Goal: Communication & Community: Answer question/provide support

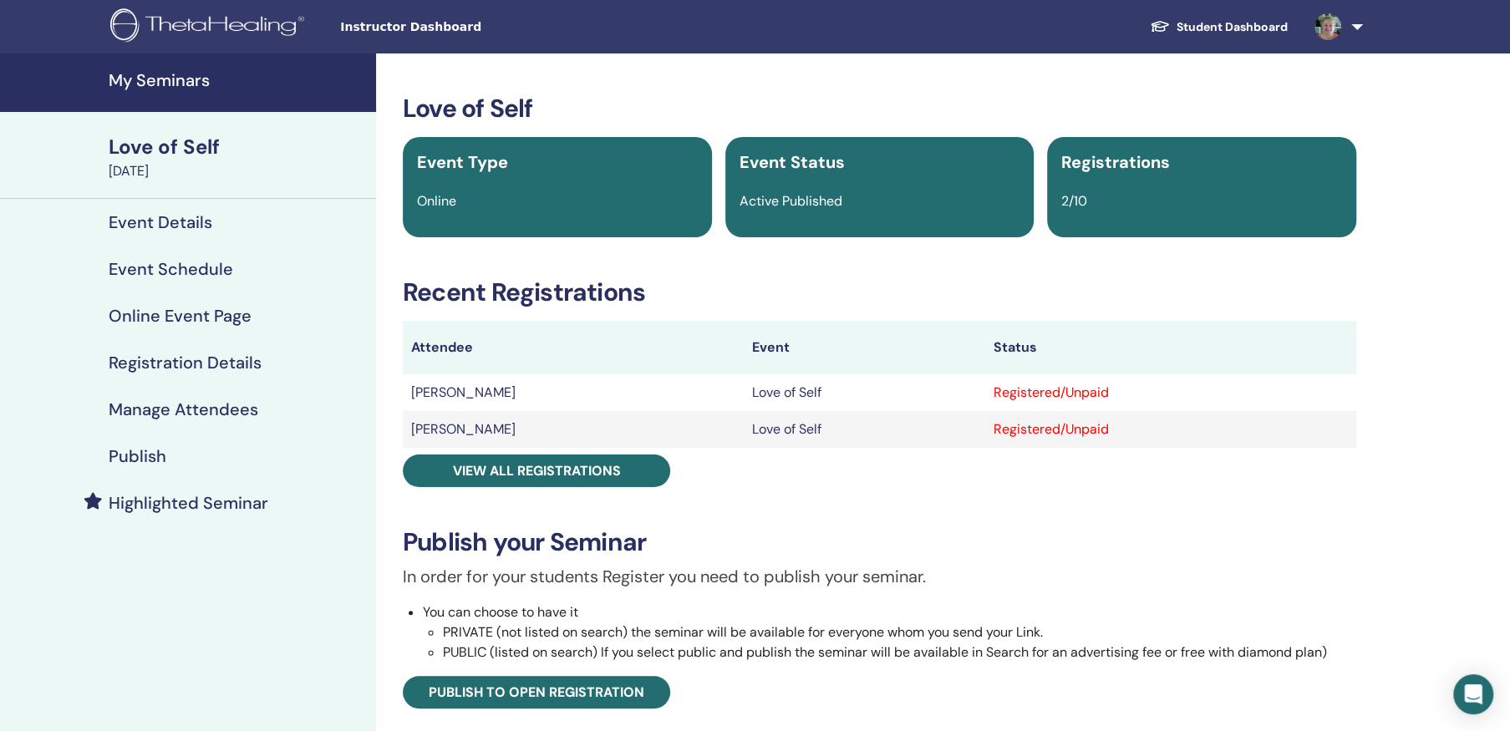
click at [214, 404] on h4 "Manage Attendees" at bounding box center [184, 409] width 150 height 20
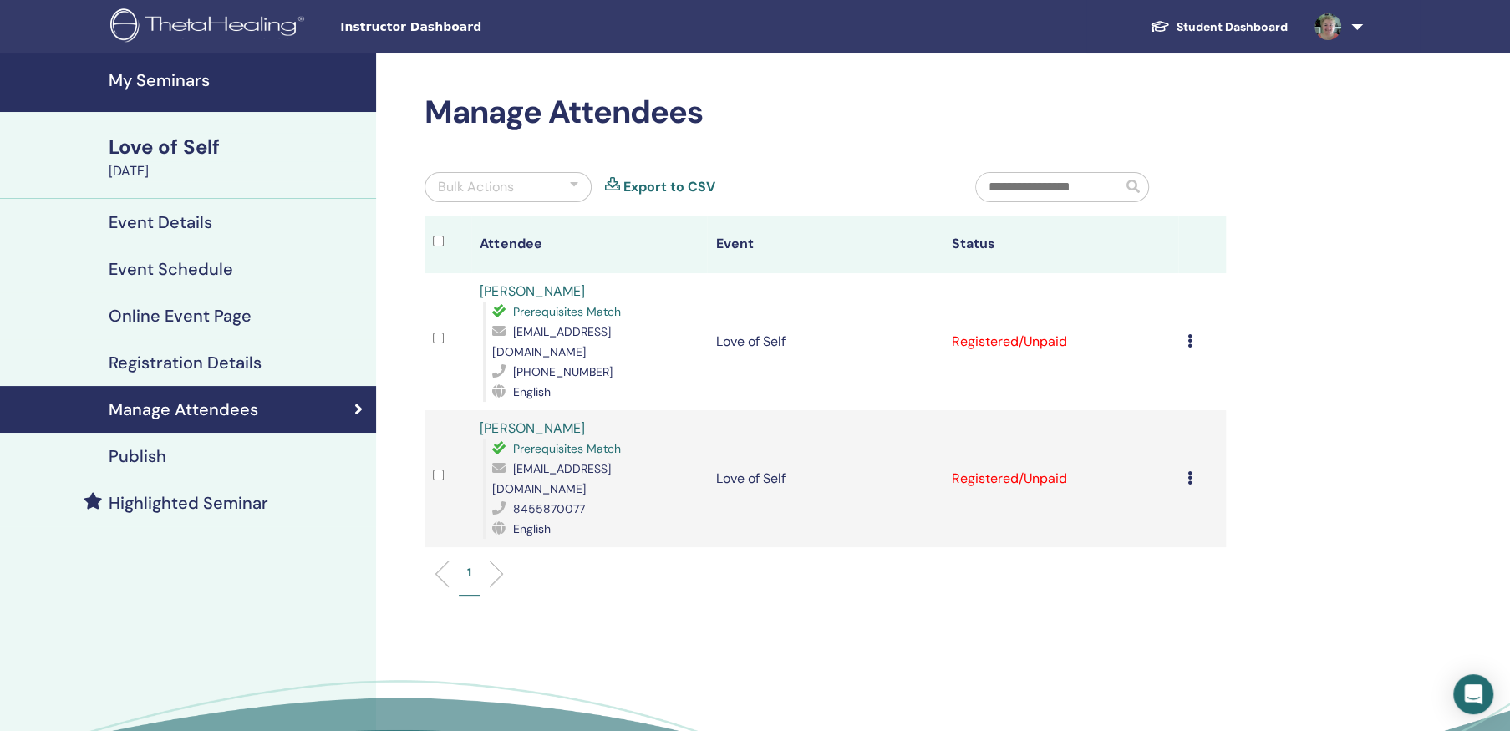
click at [1188, 471] on icon at bounding box center [1188, 477] width 5 height 13
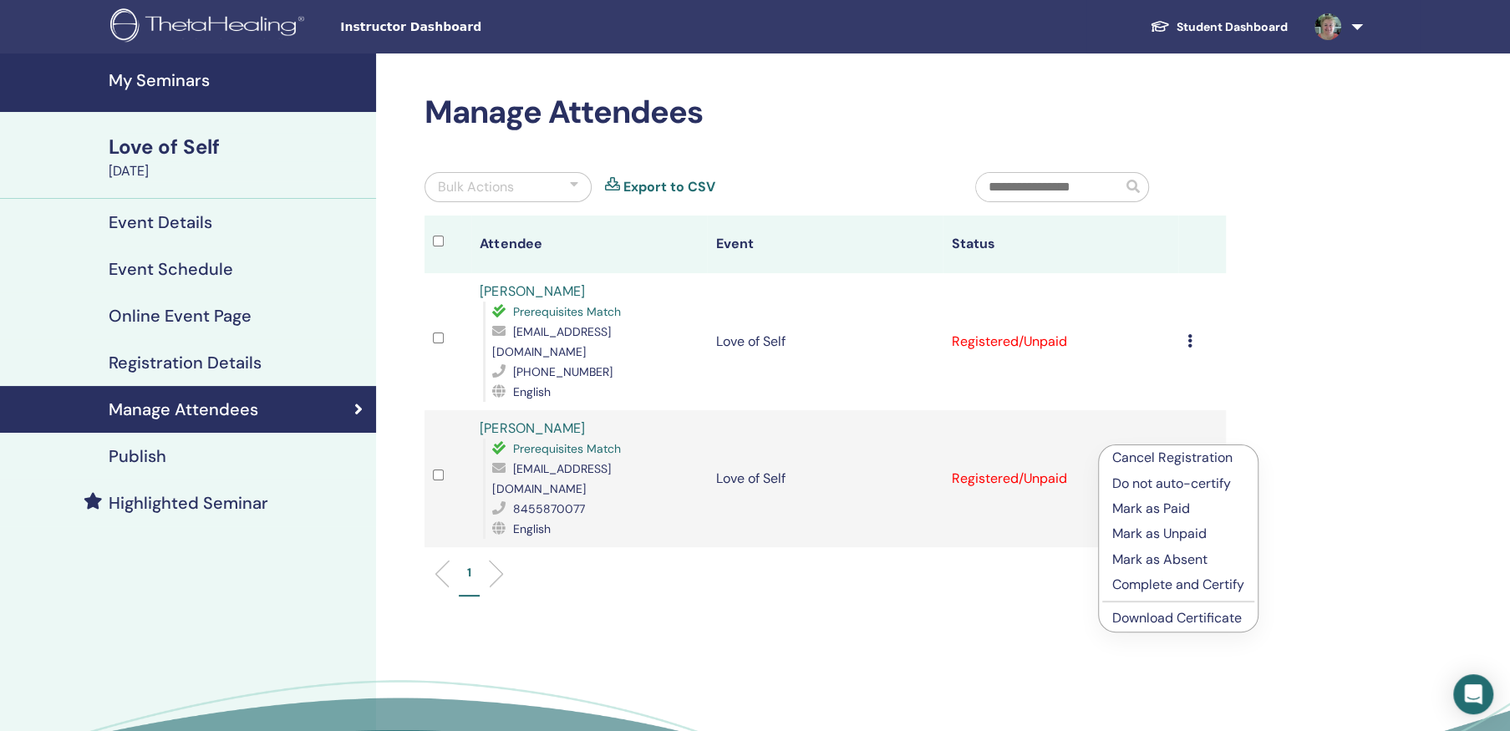
click at [1174, 506] on p "Mark as Paid" at bounding box center [1178, 509] width 132 height 20
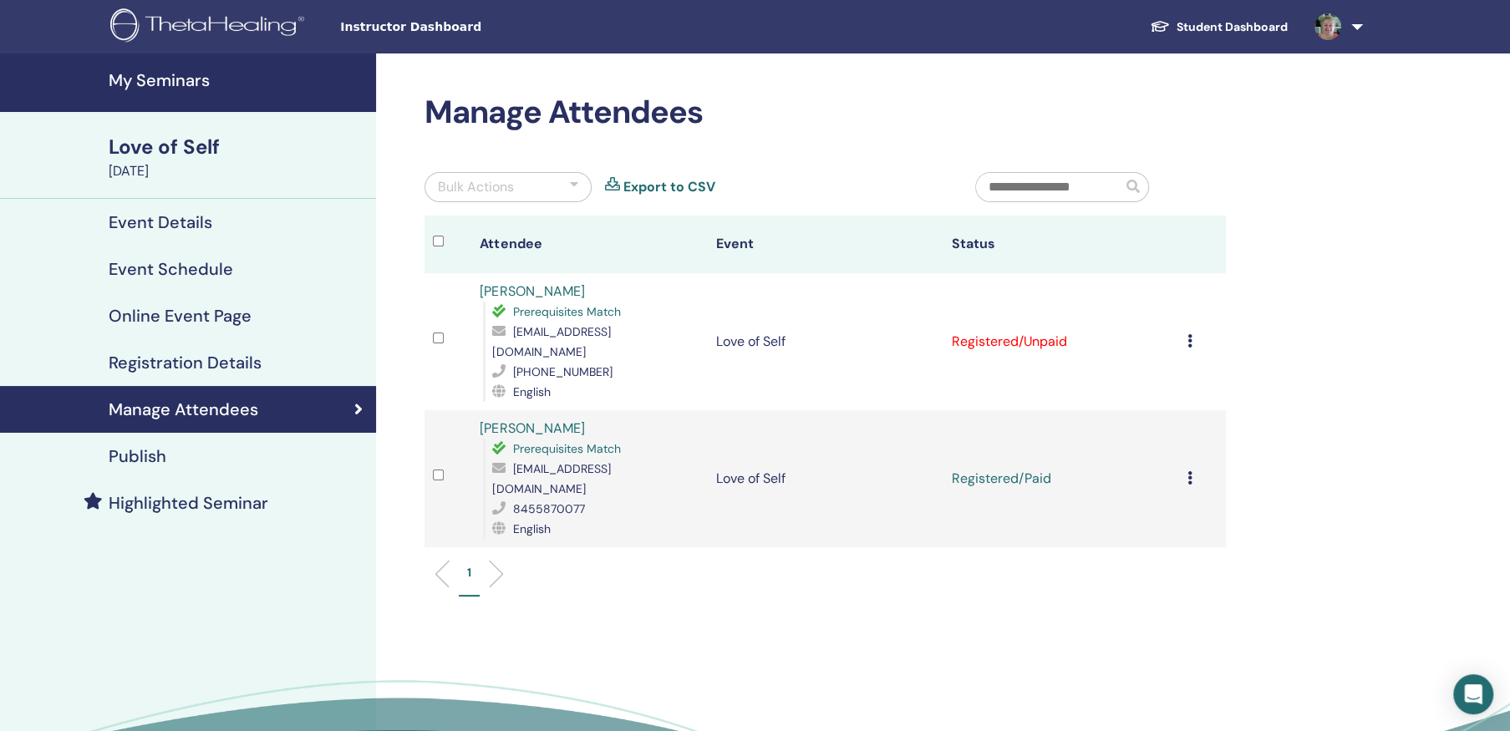
click at [1358, 26] on link at bounding box center [1335, 26] width 69 height 53
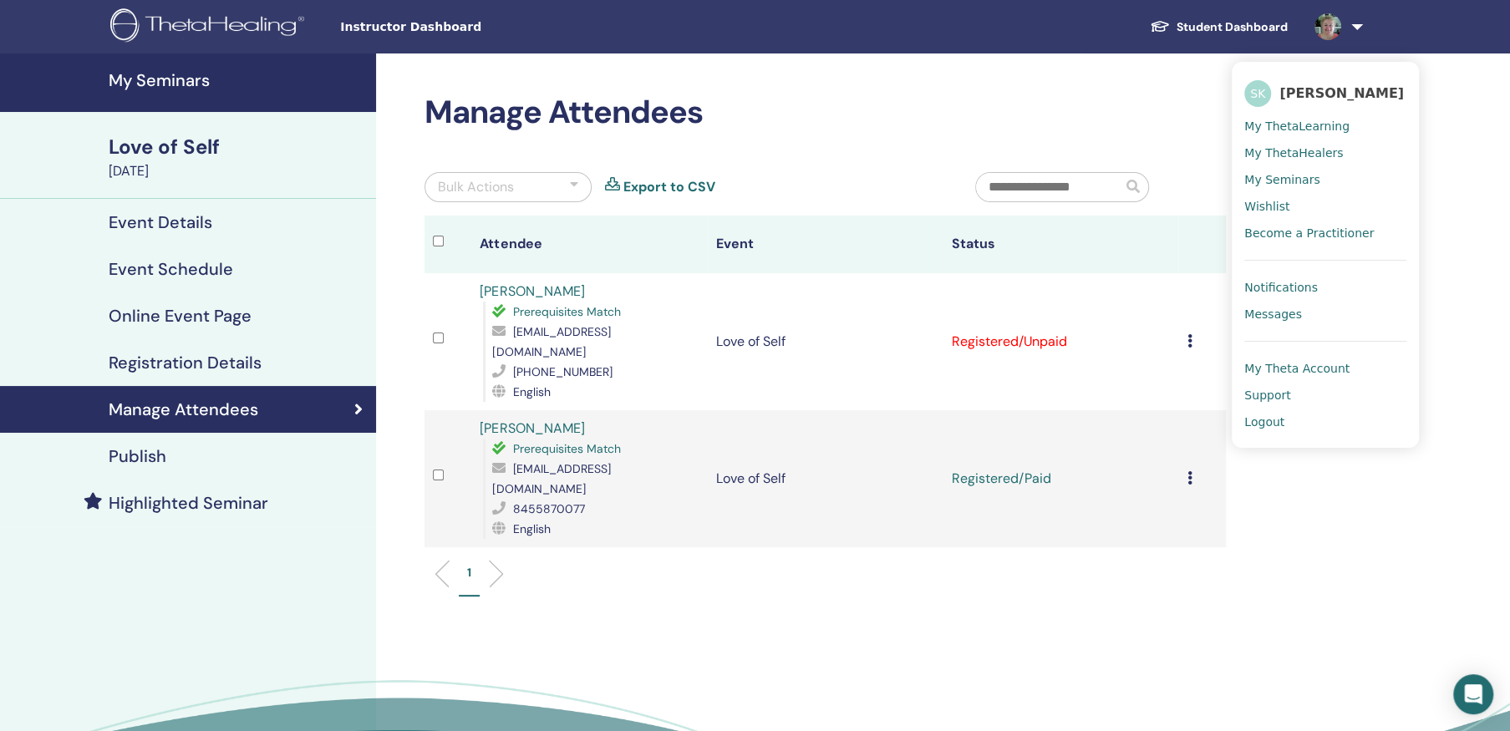
click at [1283, 309] on span "Messages" at bounding box center [1273, 314] width 58 height 15
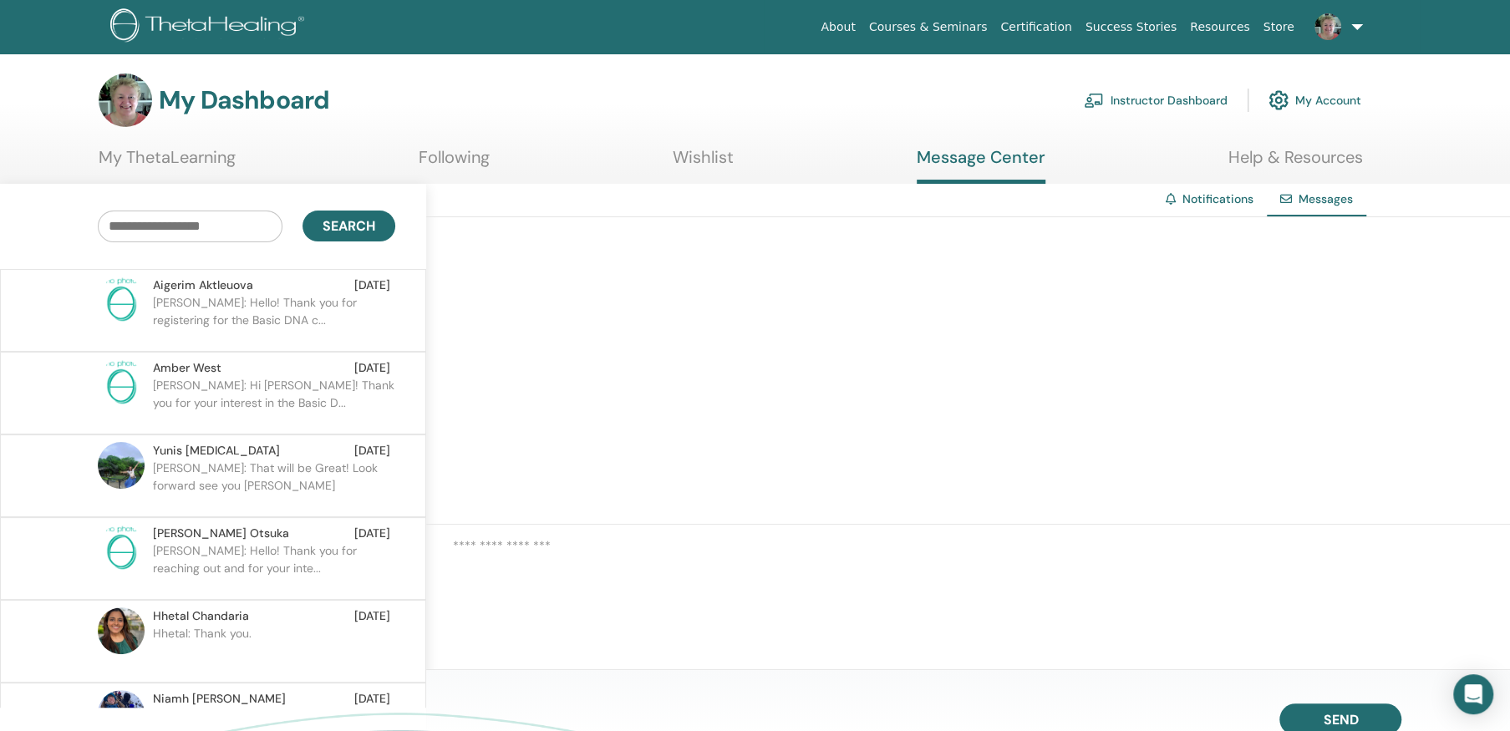
click at [218, 461] on p "Yunis: That will be Great! Look forward see you Sandra" at bounding box center [274, 485] width 242 height 50
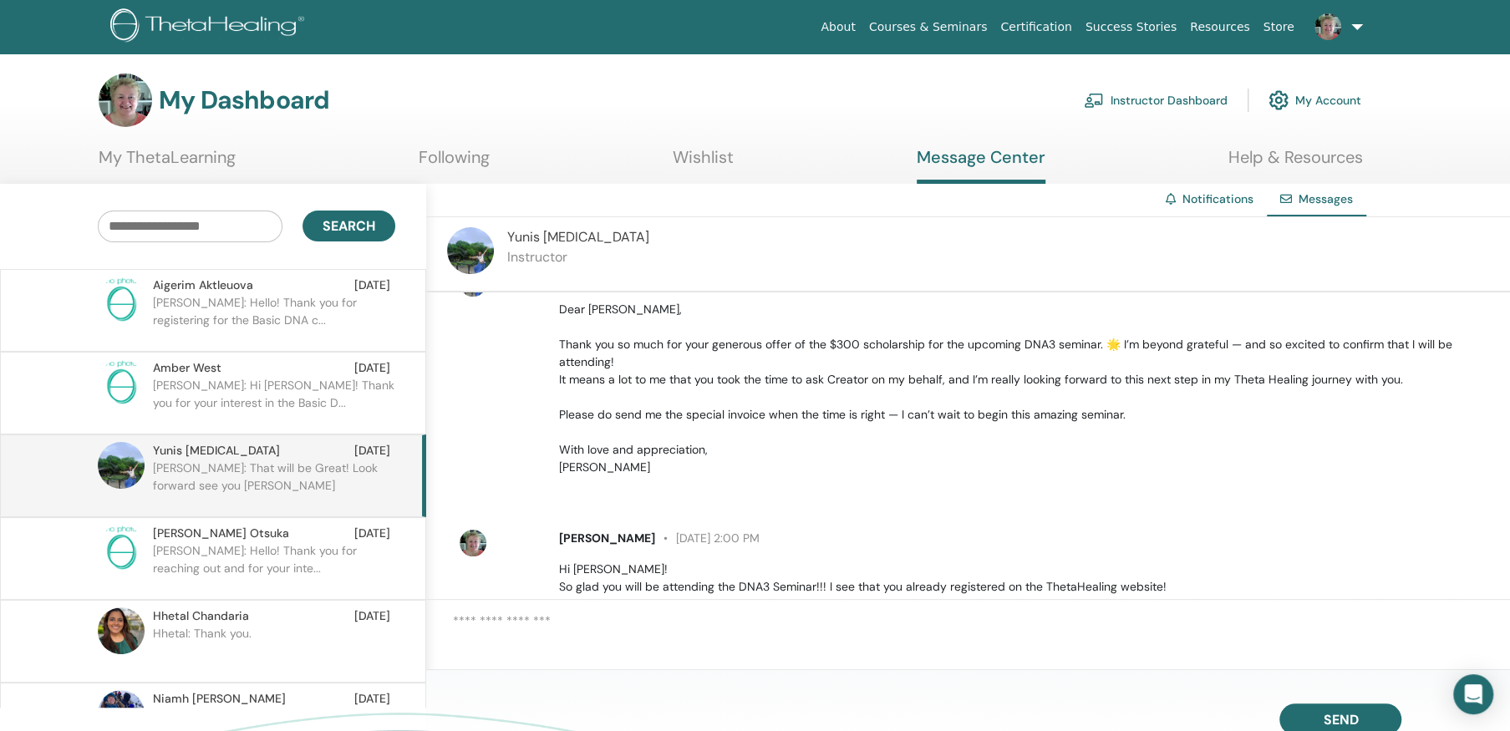
scroll to position [566, 0]
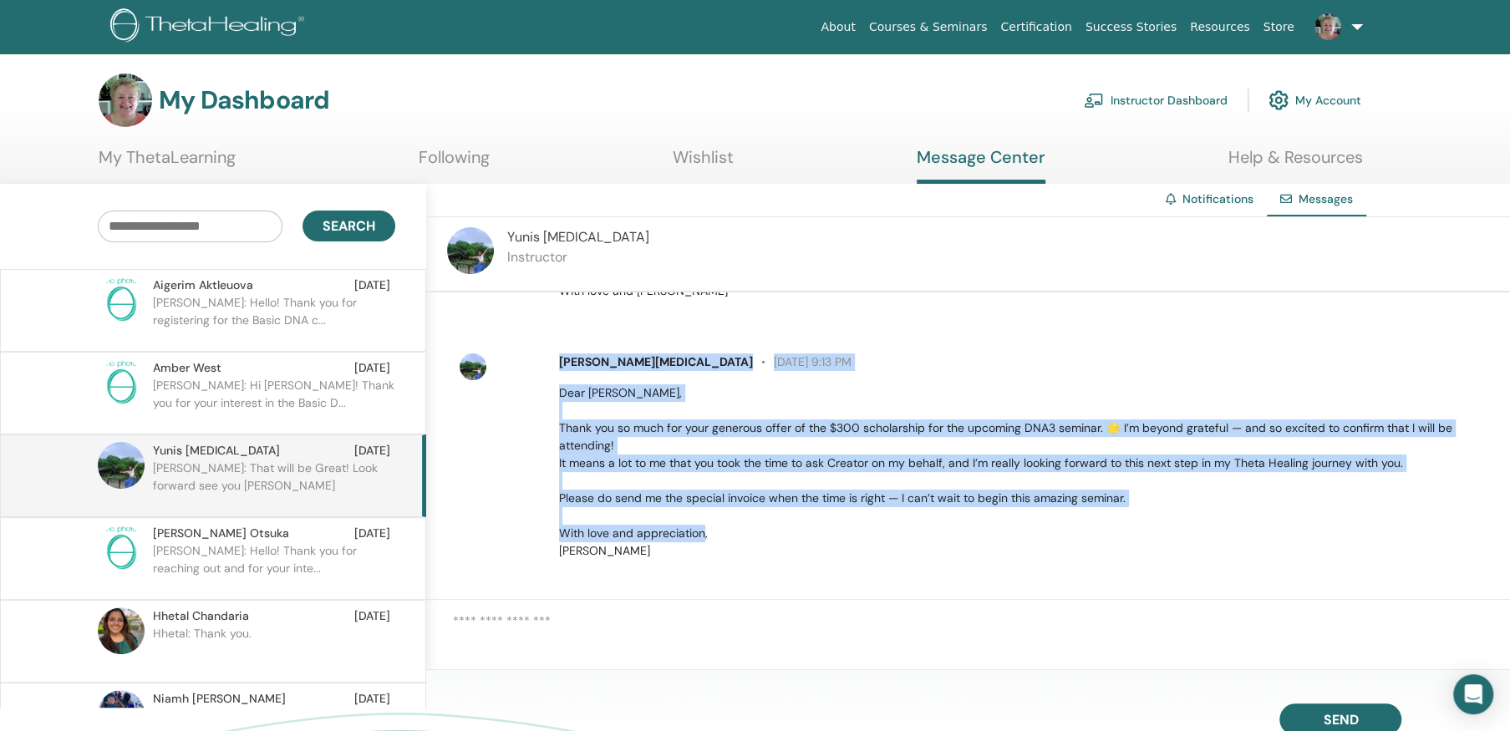
drag, startPoint x: 558, startPoint y: 377, endPoint x: 807, endPoint y: 565, distance: 312.0
click at [807, 560] on div "Yunis Tham July 15 at 9:13 PM Dear Sandra, Thank you so much for your generous …" at bounding box center [1024, 456] width 957 height 206
drag, startPoint x: 807, startPoint y: 565, endPoint x: 754, endPoint y: 439, distance: 136.7
copy div "Yunis Tham July 15 at 9:13 PM Dear Sandra, Thank you so much for your generous …"
click at [862, 552] on p "Dear Sandra, Thank you so much for your generous offer of the $300 scholarship …" at bounding box center [1025, 471] width 932 height 175
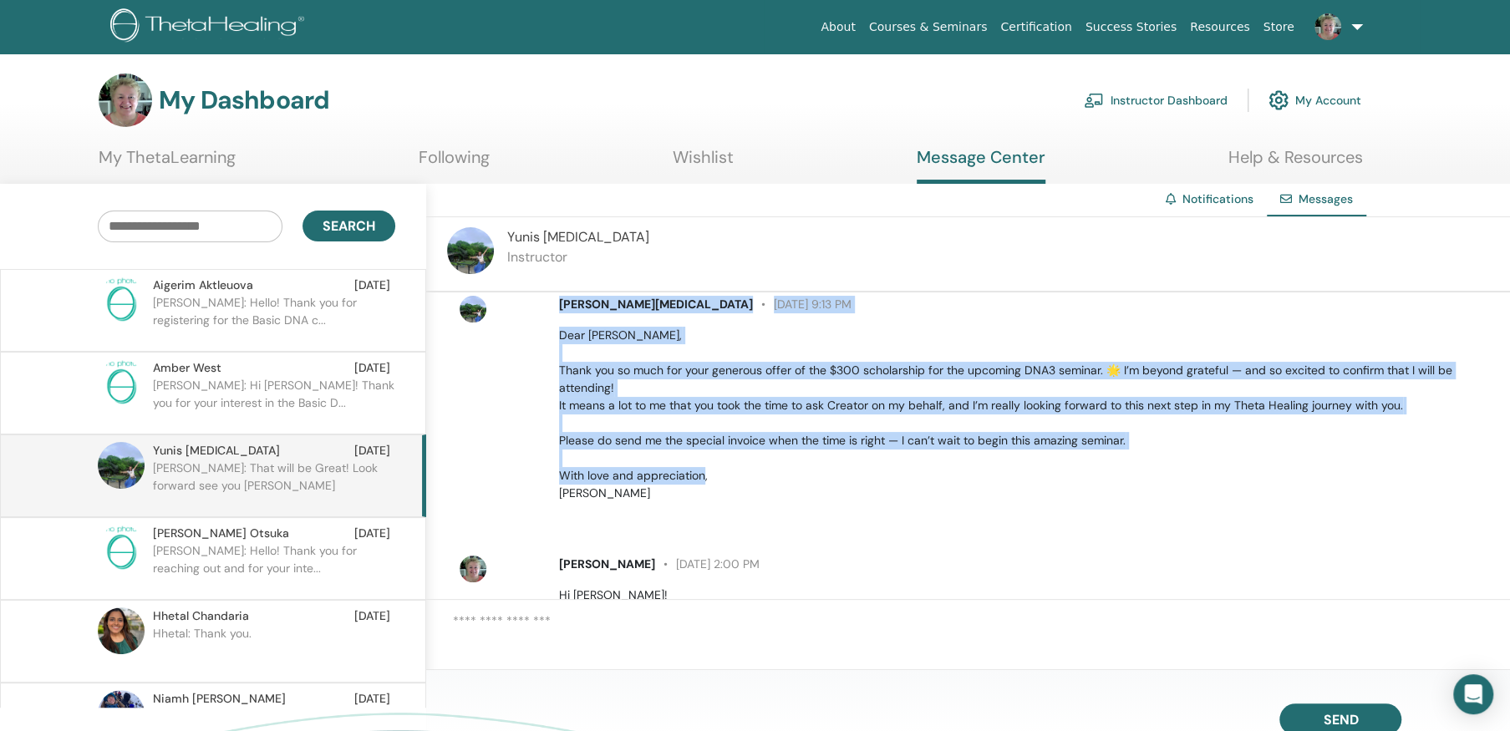
scroll to position [650, 0]
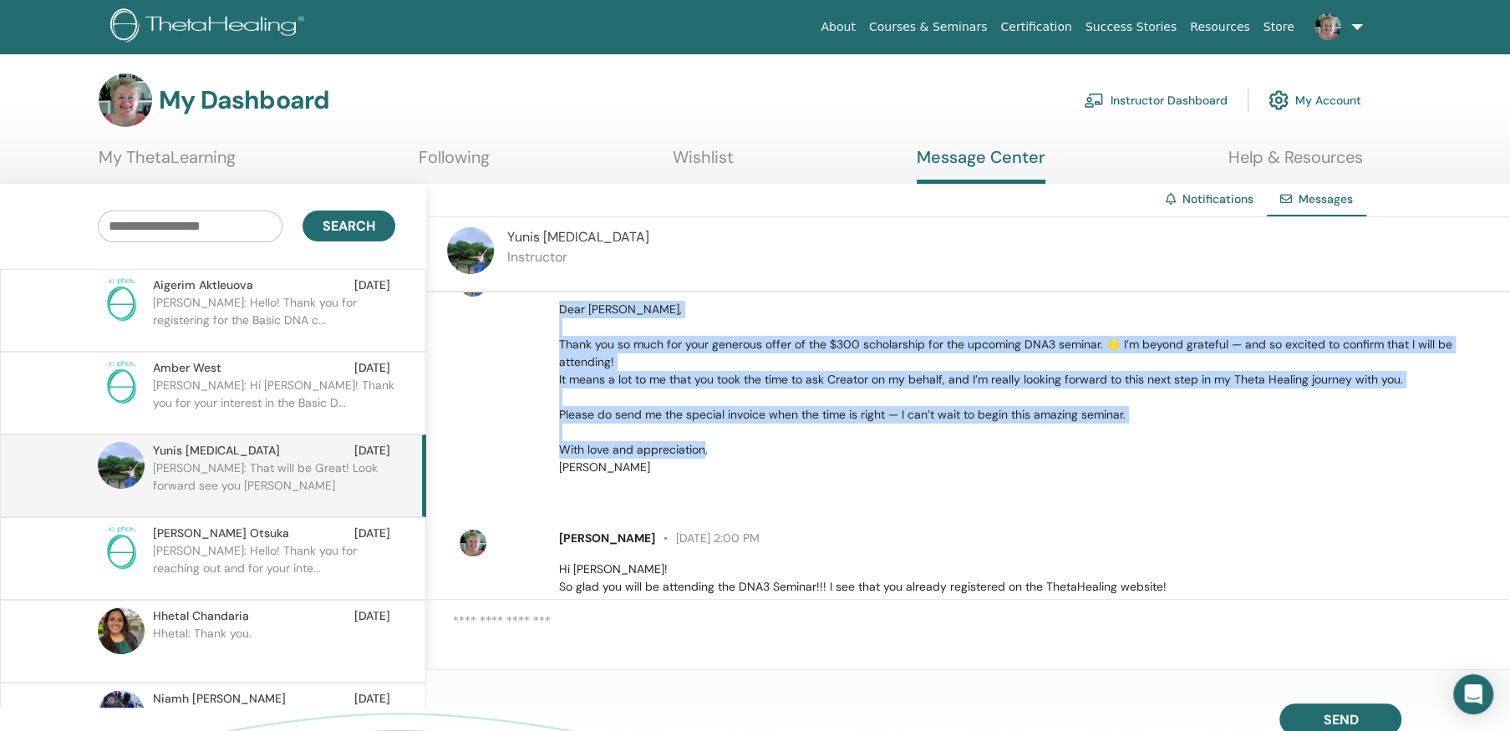
click at [888, 313] on div "Yunis Tham July 15 at 9:13 PM Dear Sandra, Thank you so much for your generous …" at bounding box center [1024, 373] width 957 height 206
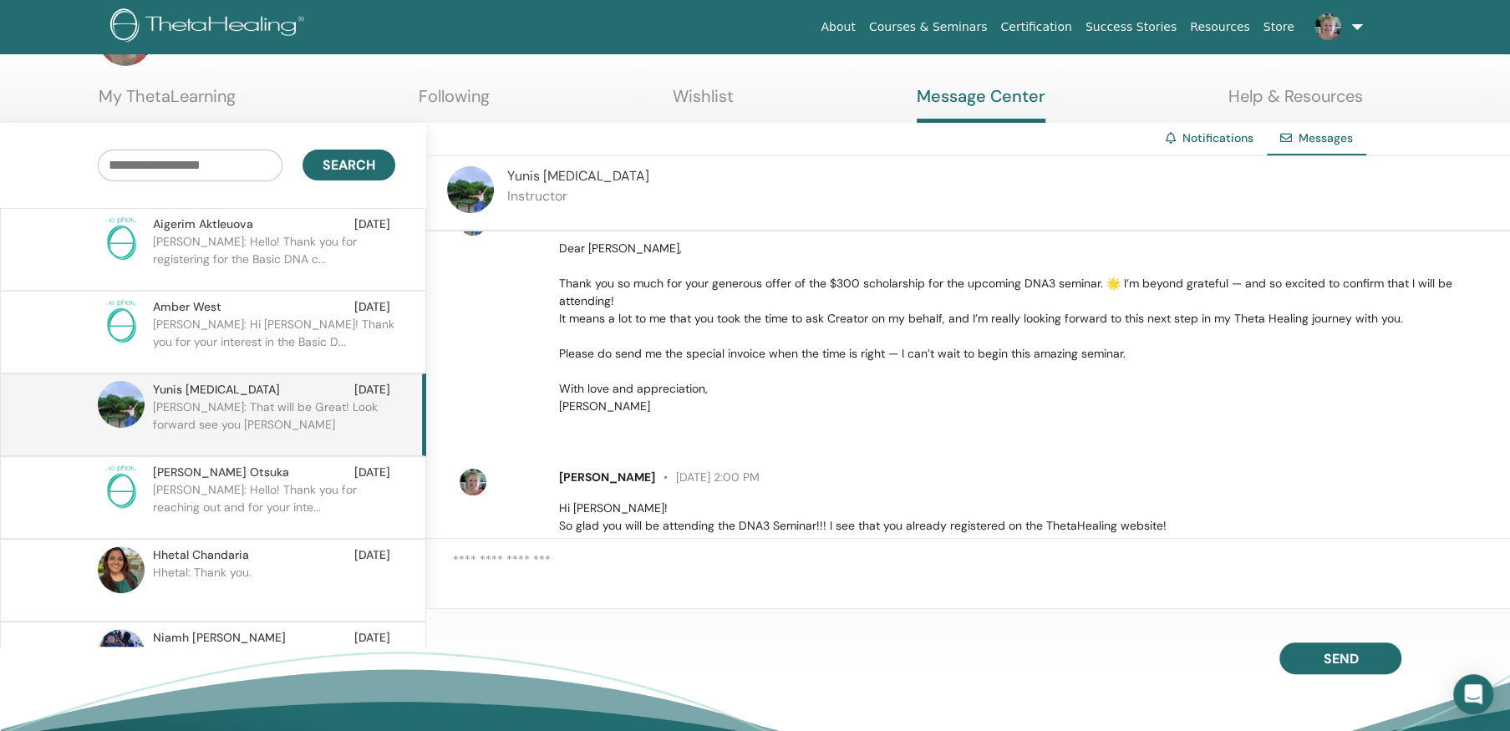
scroll to position [0, 0]
